Goal: Information Seeking & Learning: Learn about a topic

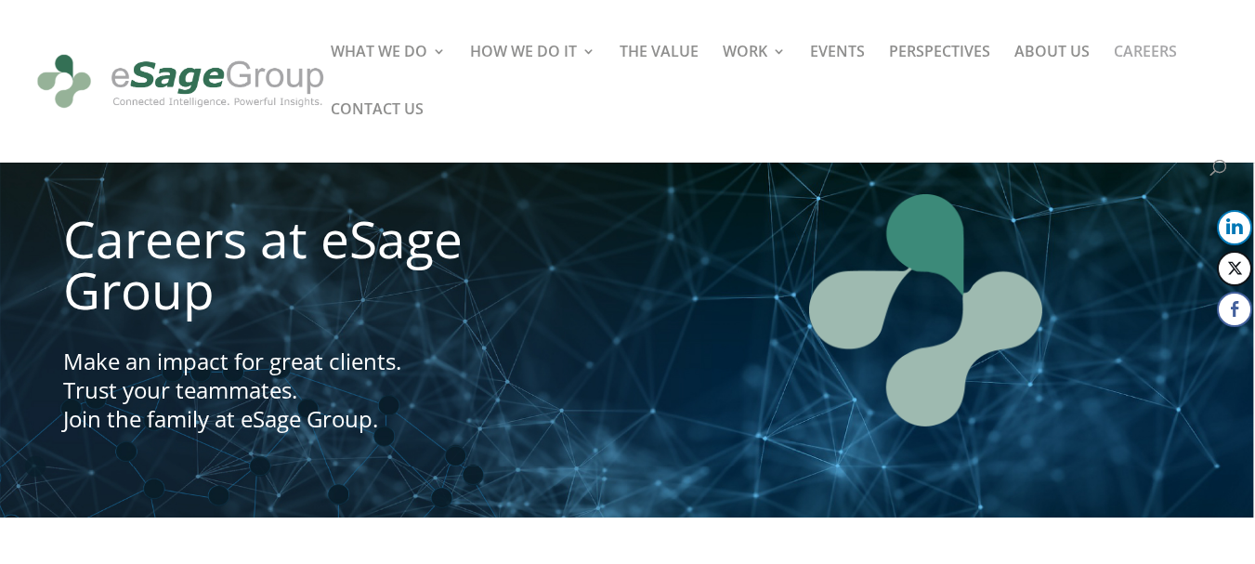
click at [54, 126] on div at bounding box center [655, 81] width 1255 height 163
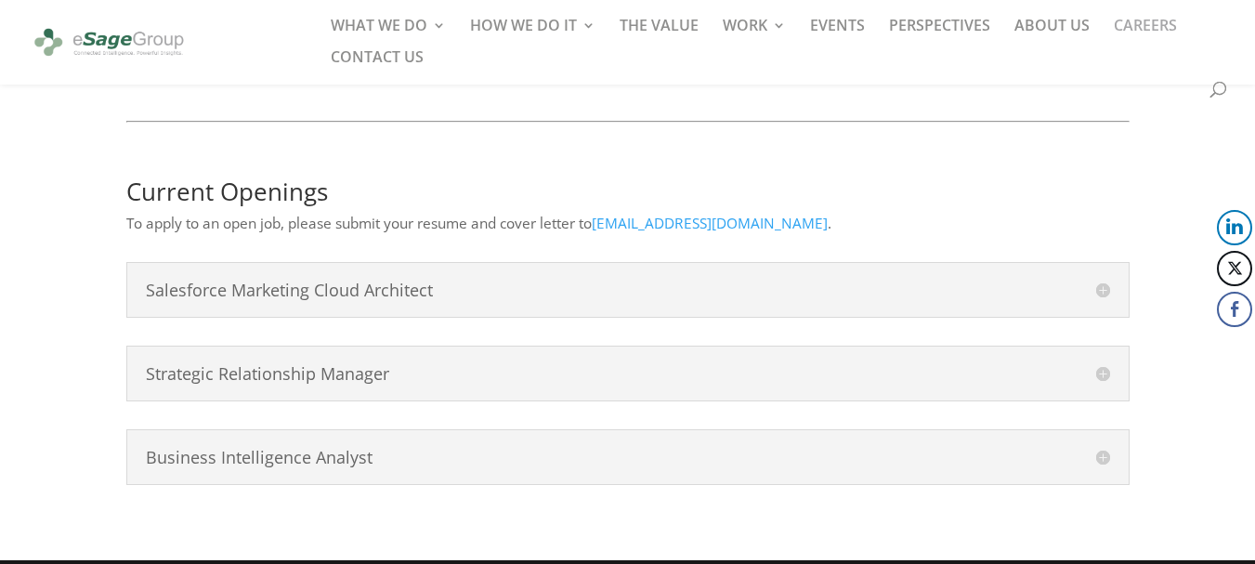
scroll to position [986, 0]
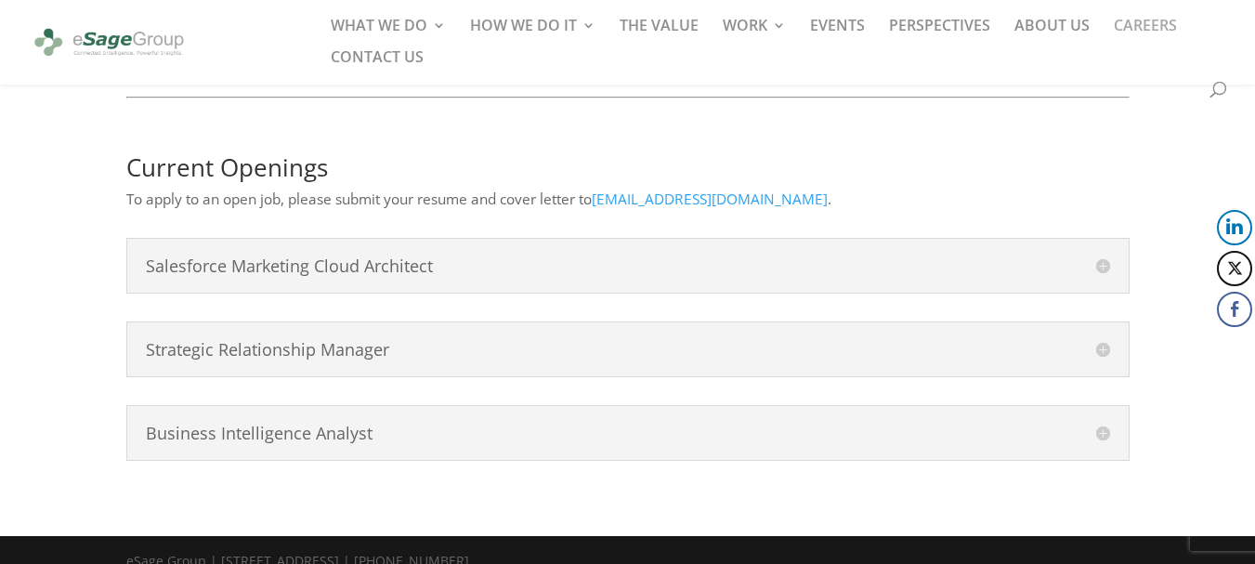
click at [432, 257] on h4 "Salesforce Marketing Cloud Architect" at bounding box center [628, 265] width 964 height 17
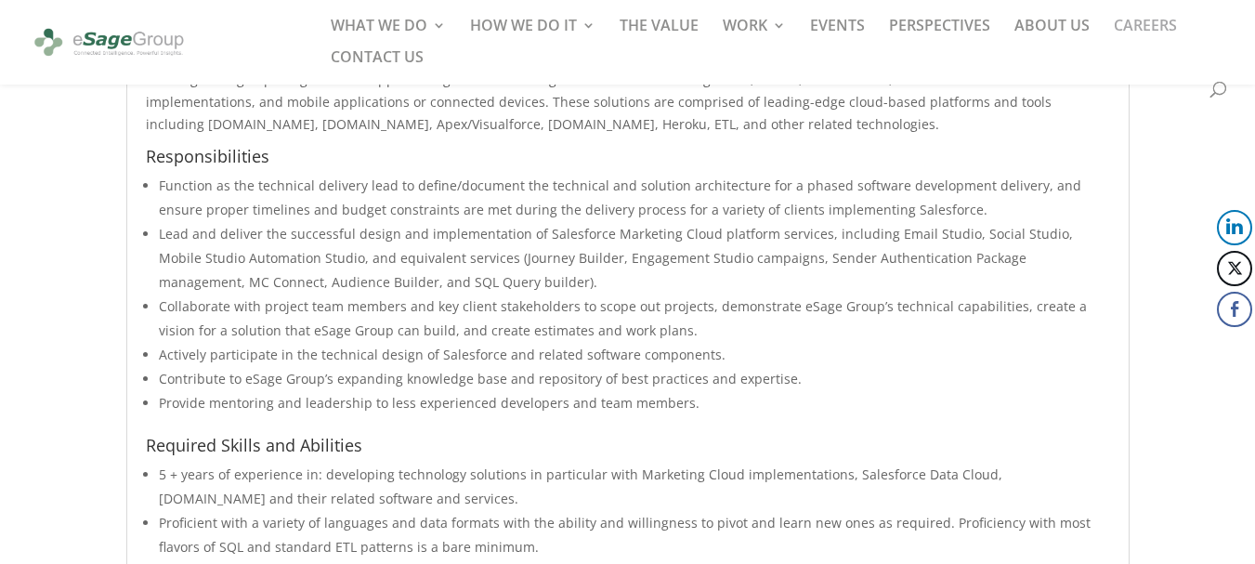
scroll to position [1253, 0]
click at [422, 175] on li "Function as the technical delivery lead to define/document the technical and so…" at bounding box center [634, 199] width 951 height 48
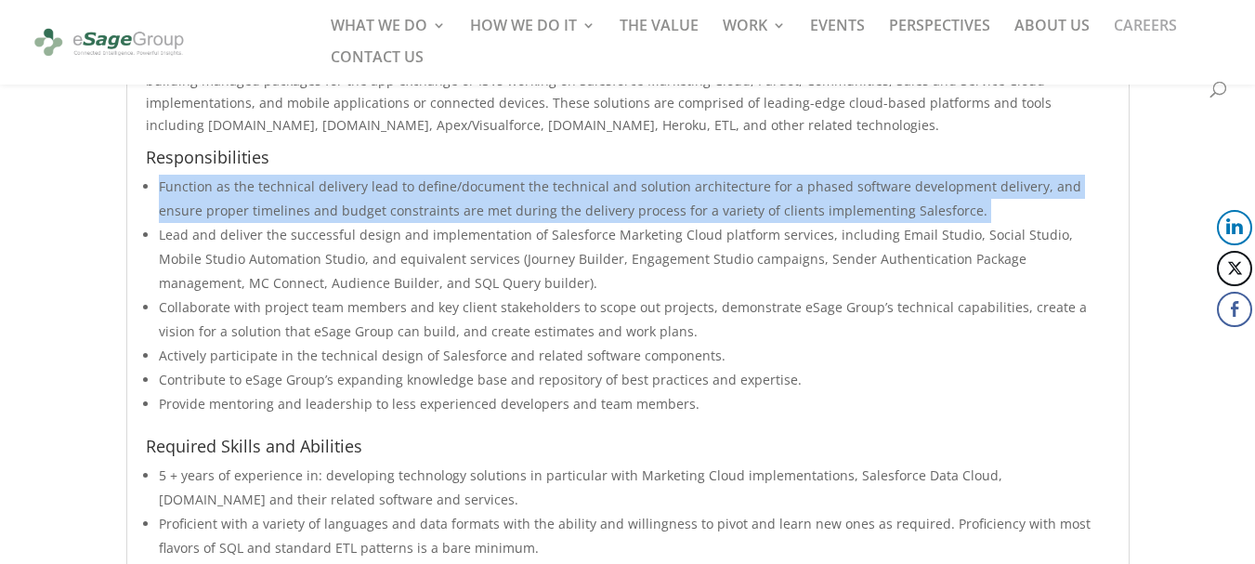
click at [422, 175] on li "Function as the technical delivery lead to define/document the technical and so…" at bounding box center [634, 199] width 951 height 48
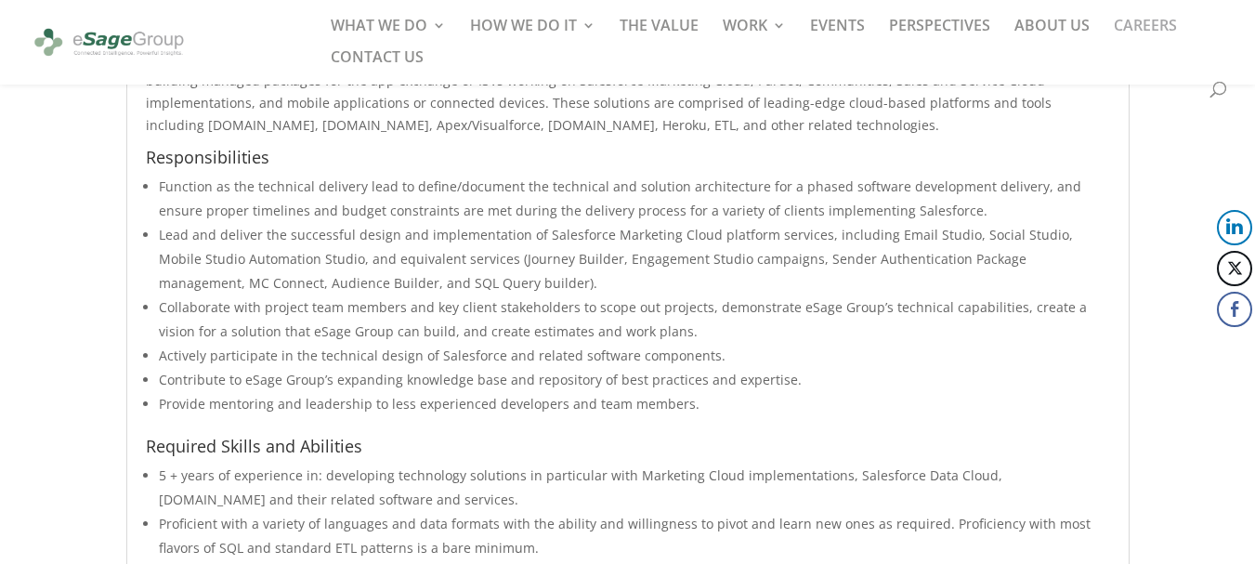
click at [422, 175] on li "Function as the technical delivery lead to define/document the technical and so…" at bounding box center [634, 199] width 951 height 48
copy li "define"
click at [409, 175] on li "Function as the technical delivery lead to define/document the technical and so…" at bounding box center [634, 199] width 951 height 48
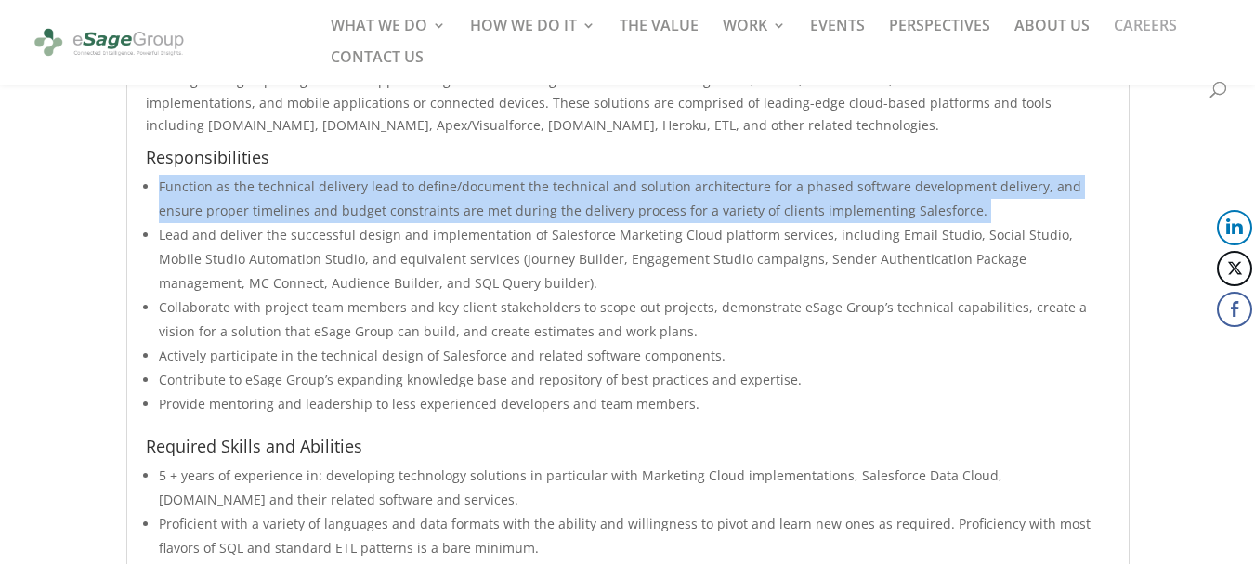
click at [409, 175] on li "Function as the technical delivery lead to define/document the technical and so…" at bounding box center [634, 199] width 951 height 48
click at [448, 188] on li "Function as the technical delivery lead to define/document the technical and so…" at bounding box center [634, 199] width 951 height 48
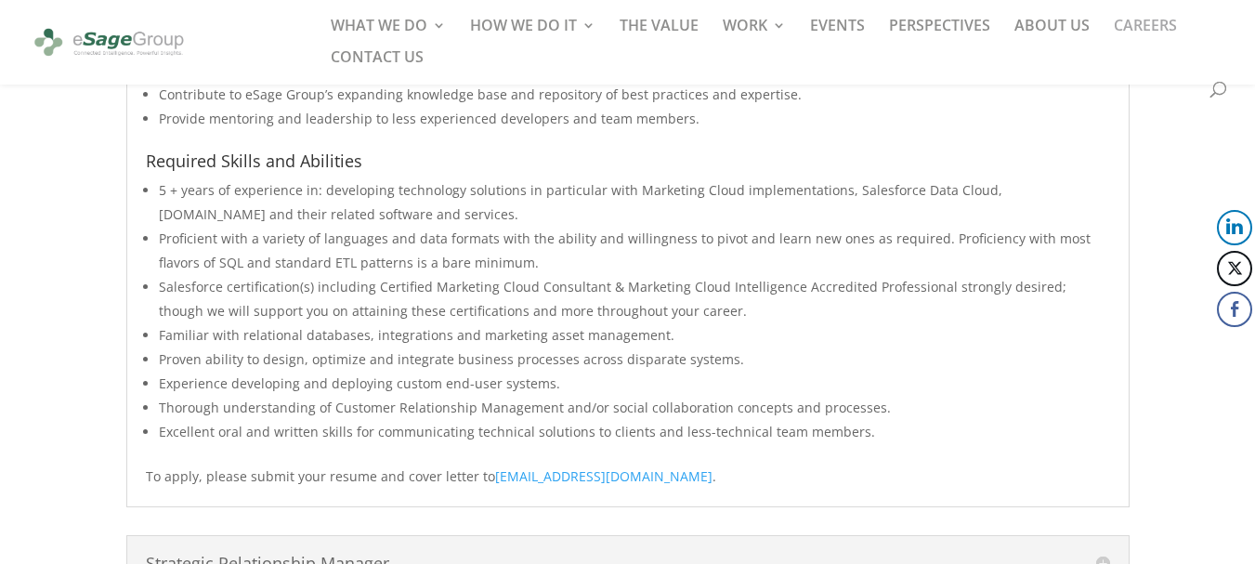
scroll to position [1557, 0]
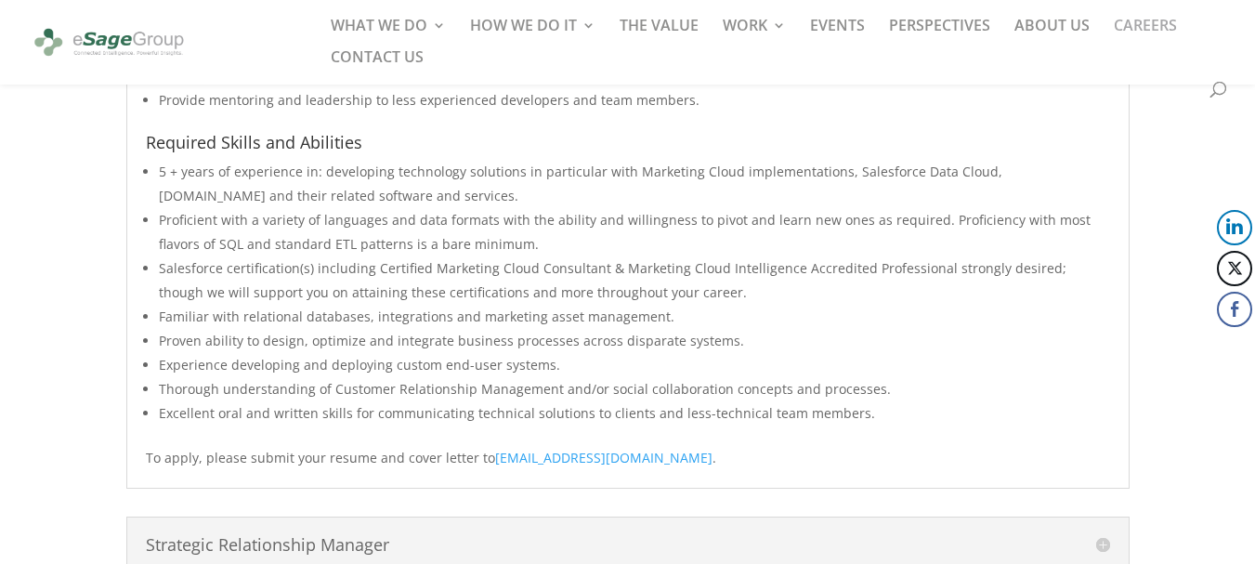
click at [448, 208] on li "Proficient with a variety of languages and data formats with the ability and wi…" at bounding box center [634, 232] width 951 height 48
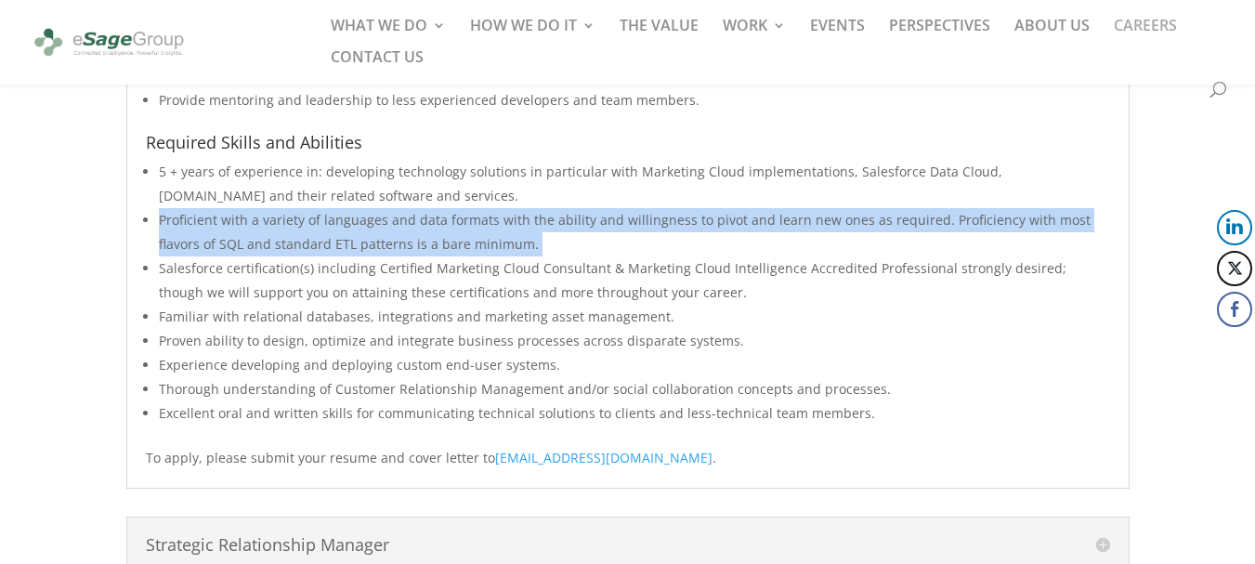
click at [448, 208] on li "Proficient with a variety of languages and data formats with the ability and wi…" at bounding box center [634, 232] width 951 height 48
copy ul "Proficient with a variety of languages and data formats with the ability and wi…"
click at [468, 220] on li "Proficient with a variety of languages and data formats with the ability and wi…" at bounding box center [634, 232] width 951 height 48
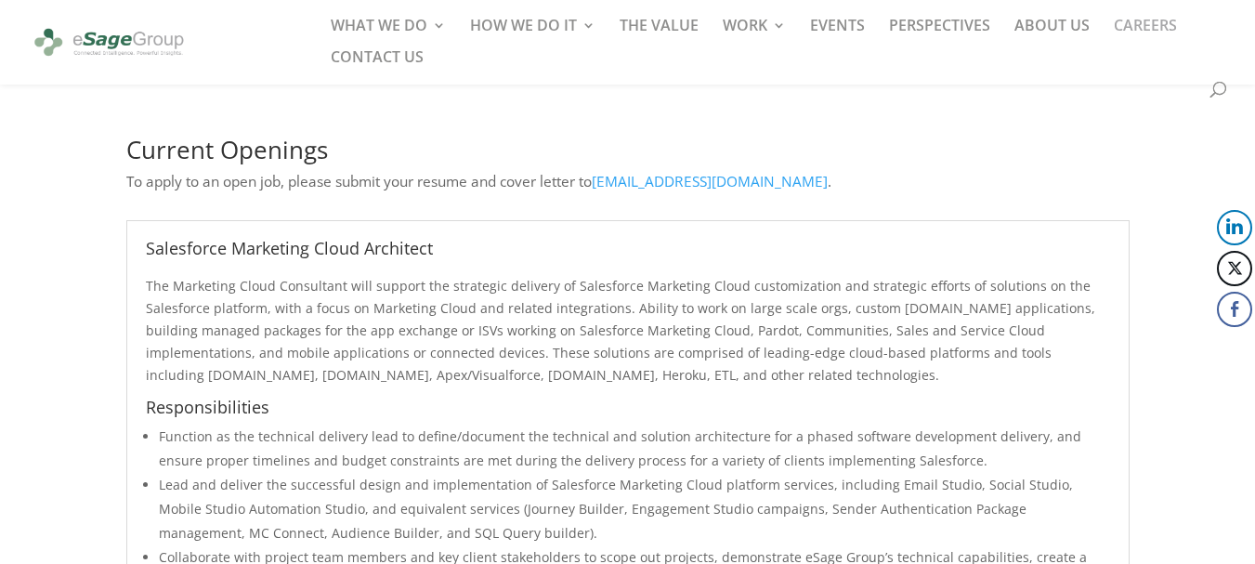
scroll to position [1001, 0]
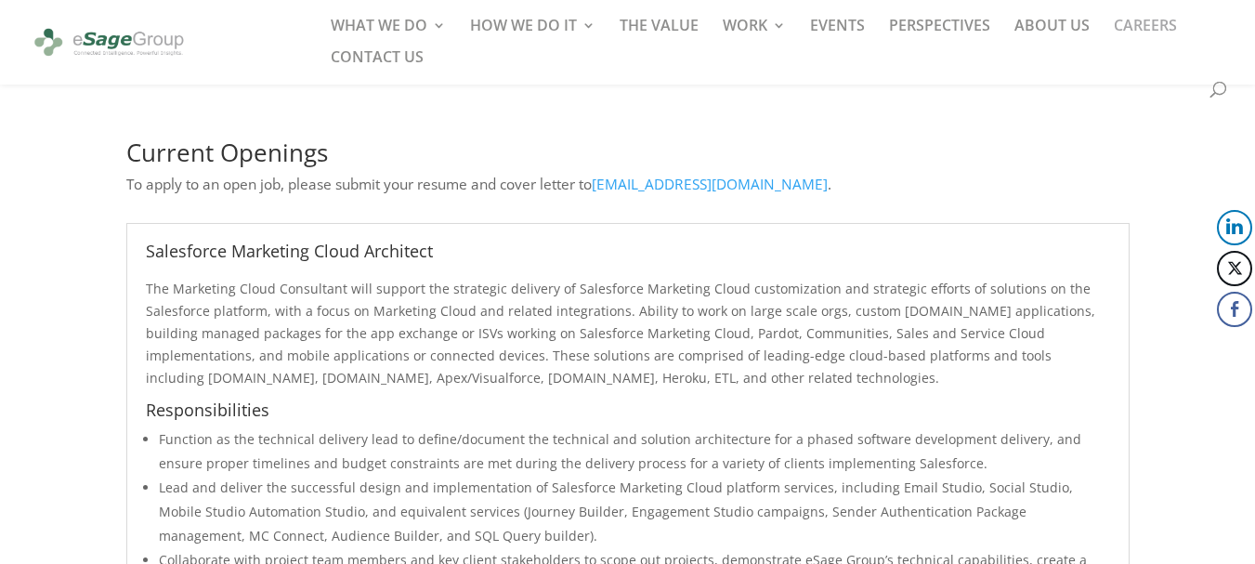
click at [221, 282] on p "The Marketing Cloud Consultant will support the strategic delivery of Salesforc…" at bounding box center [628, 340] width 964 height 124
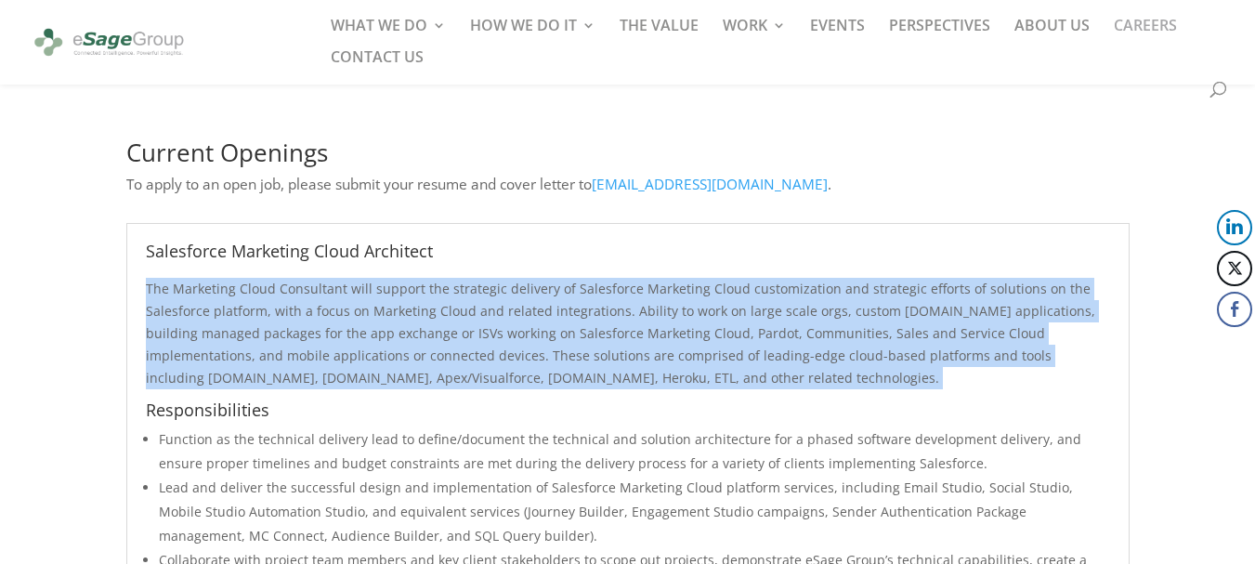
click at [221, 282] on p "The Marketing Cloud Consultant will support the strategic delivery of Salesforc…" at bounding box center [628, 340] width 964 height 124
copy div "The Marketing Cloud Consultant will support the strategic delivery of Salesforc…"
click at [692, 307] on p "The Marketing Cloud Consultant will support the strategic delivery of Salesforc…" at bounding box center [628, 340] width 964 height 124
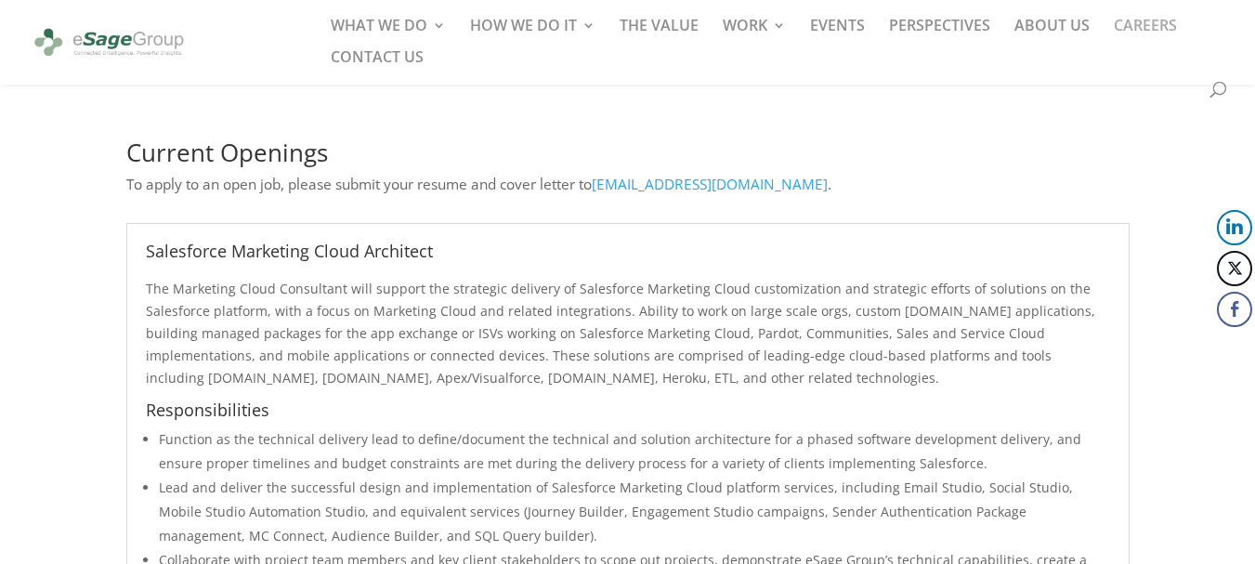
scroll to position [620, 0]
